Goal: Task Accomplishment & Management: Use online tool/utility

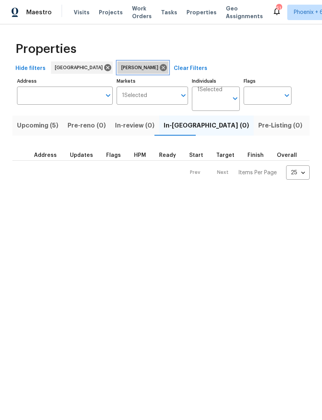
click at [160, 70] on icon at bounding box center [163, 67] width 7 height 7
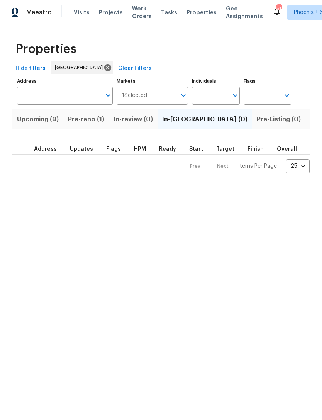
click at [310, 124] on span "Listed (32)" at bounding box center [326, 119] width 33 height 11
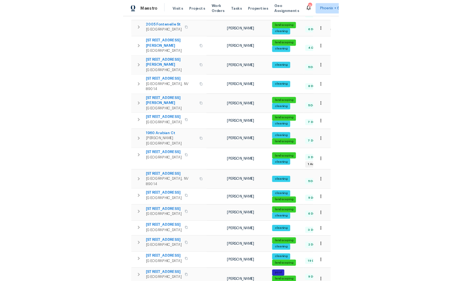
scroll to position [258, 0]
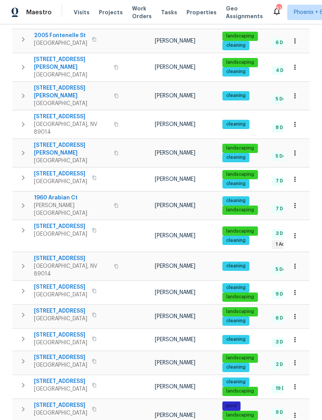
click at [298, 313] on icon "button" at bounding box center [295, 317] width 8 height 8
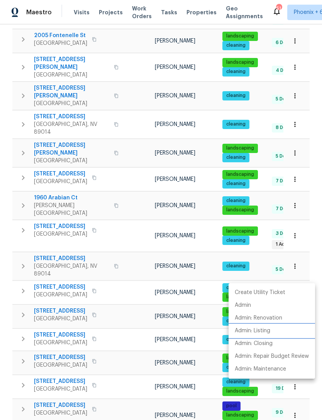
click at [269, 333] on p "Admin: Listing" at bounding box center [253, 331] width 36 height 8
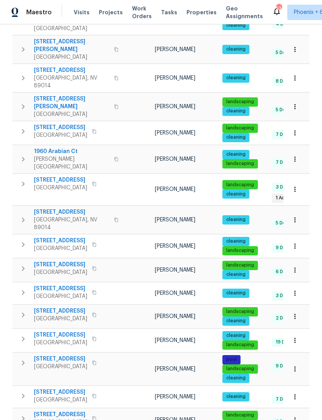
scroll to position [324, 0]
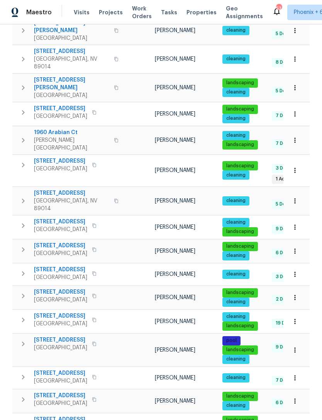
click at [84, 242] on span "[STREET_ADDRESS]" at bounding box center [60, 246] width 53 height 8
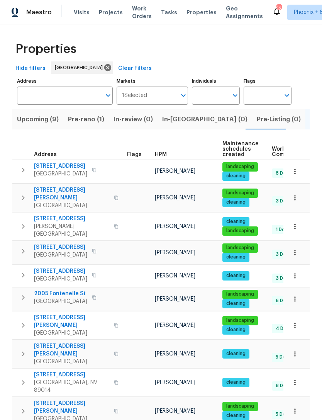
scroll to position [0, 0]
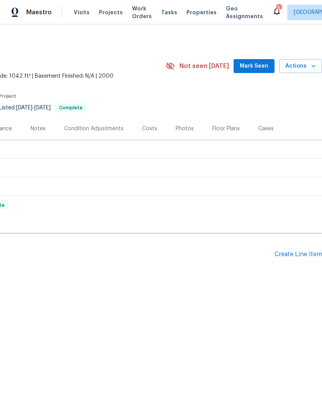
scroll to position [0, 114]
click at [259, 68] on span "Mark Seen" at bounding box center [254, 66] width 29 height 10
click at [307, 254] on div "Create Line Item" at bounding box center [299, 254] width 48 height 7
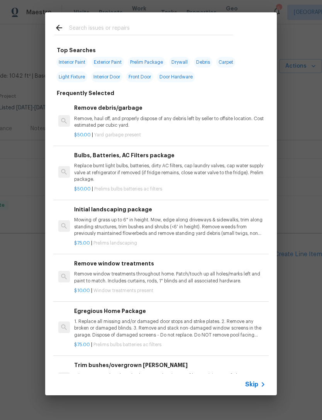
click at [138, 32] on input "text" at bounding box center [151, 29] width 164 height 12
type input "F"
click at [112, 76] on span "Interior Door" at bounding box center [106, 77] width 31 height 11
type input "Interior Door"
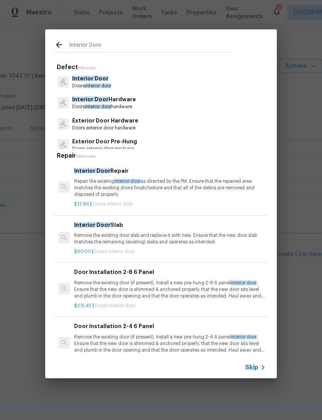
click at [126, 87] on div "Interior Door Doors interior door" at bounding box center [161, 82] width 213 height 21
click at [130, 105] on p "Doors interior door hardware" at bounding box center [104, 107] width 64 height 7
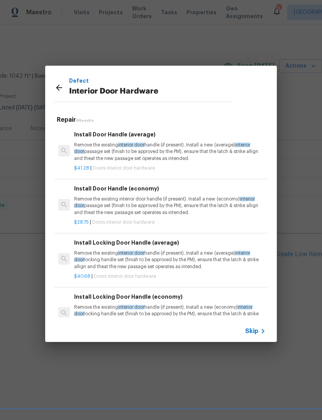
click at [178, 153] on p "Remove the existing interior door handle (if present). Install a new (average) …" at bounding box center [170, 152] width 192 height 20
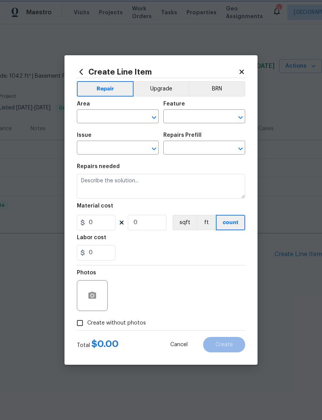
type input "Interior Door"
type input "Interior Door Hardware"
type input "Install Door Handle (average) $41.28"
type textarea "Remove the existing interior door handle (if present). Install a new (average) …"
type input "41.28"
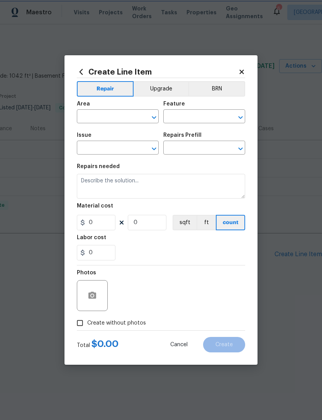
type input "1"
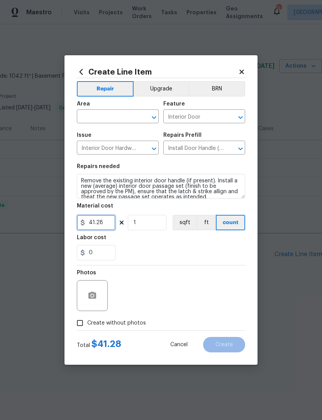
click at [111, 218] on input "41.28" at bounding box center [96, 222] width 39 height 15
click at [104, 222] on input "41.28" at bounding box center [96, 222] width 39 height 15
type input "75"
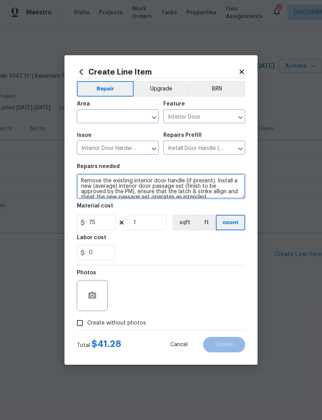
click at [83, 182] on textarea "Remove the existing interior door handle (if present). Install a new (average) …" at bounding box center [161, 186] width 169 height 25
click at [81, 180] on textarea "Remove the existing interior door handle (if present). Install a new (average) …" at bounding box center [161, 186] width 169 height 25
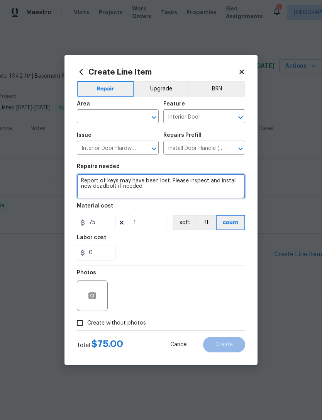
click at [152, 190] on textarea "Report of keys may have been lost. Please inspect and install new deadbolt if n…" at bounding box center [161, 186] width 169 height 25
type textarea "Report of keys may have been lost. Please inspect and install new deadbolt if n…"
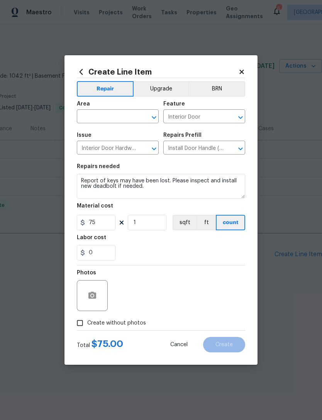
click at [117, 122] on input "text" at bounding box center [107, 117] width 60 height 12
click at [94, 136] on li "Front" at bounding box center [118, 134] width 82 height 13
type input "Front"
click at [172, 252] on div "0" at bounding box center [161, 252] width 169 height 15
click at [122, 324] on span "Create without photos" at bounding box center [116, 323] width 59 height 8
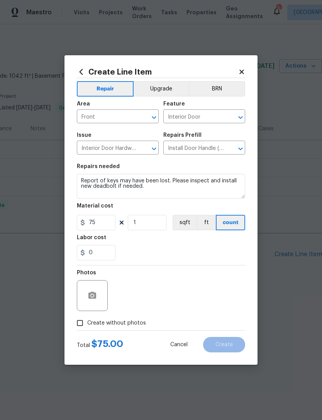
click at [87, 324] on input "Create without photos" at bounding box center [80, 323] width 15 height 15
checkbox input "true"
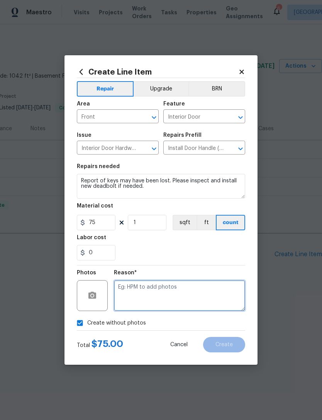
click at [138, 284] on textarea at bounding box center [179, 295] width 131 height 31
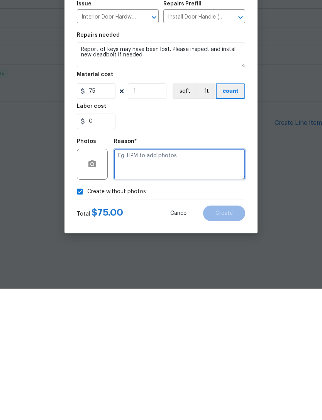
click at [136, 280] on textarea at bounding box center [179, 295] width 131 height 31
paste textarea "Report of keys may have been lost. Please inspect and install new deadbolt if n…"
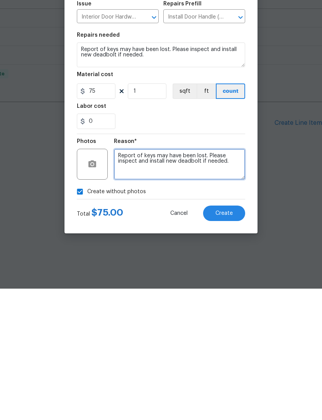
type textarea "Report of keys may have been lost. Please inspect and install new deadbolt if n…"
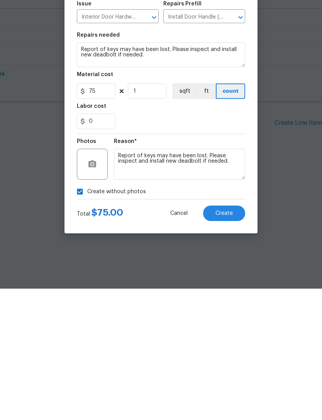
click at [228, 342] on span "Create" at bounding box center [224, 345] width 17 height 6
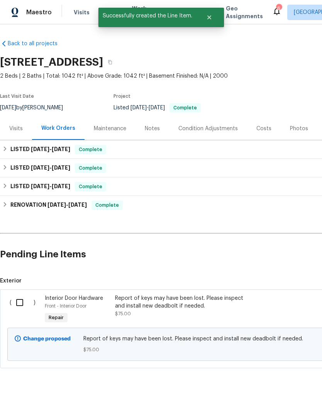
scroll to position [0, 0]
click at [21, 299] on input "checkbox" at bounding box center [23, 303] width 22 height 16
checkbox input "true"
click at [288, 398] on span "Create Work Order" at bounding box center [277, 401] width 51 height 10
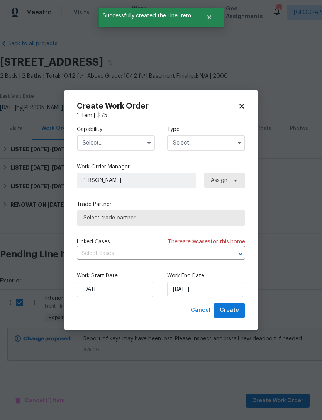
click at [128, 145] on input "text" at bounding box center [116, 142] width 78 height 15
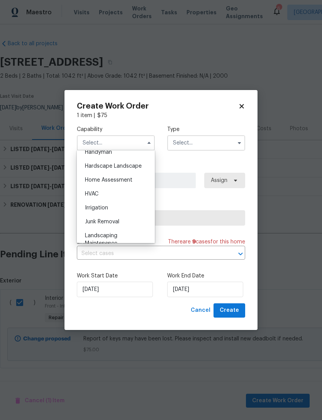
scroll to position [404, 0]
click at [130, 184] on div "Handyman" at bounding box center [116, 181] width 74 height 14
type input "Handyman"
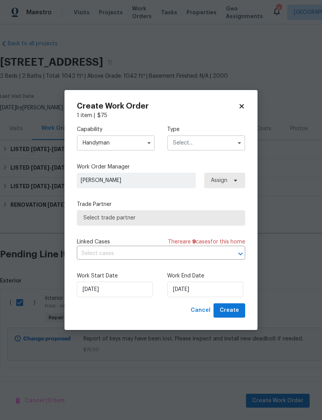
click at [213, 141] on input "text" at bounding box center [206, 142] width 78 height 15
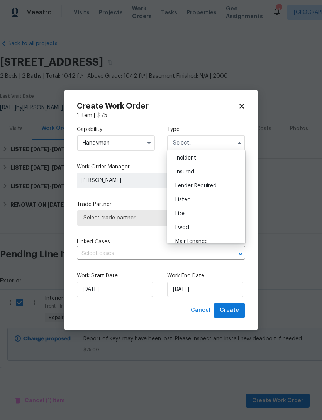
scroll to position [43, 0]
click at [205, 204] on div "Listed" at bounding box center [206, 200] width 74 height 14
type input "Listed"
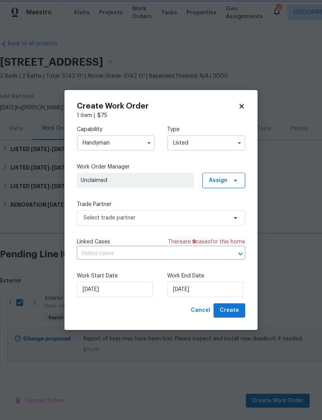
scroll to position [0, 0]
click at [235, 179] on icon at bounding box center [236, 180] width 6 height 6
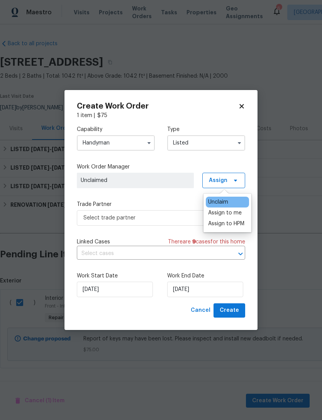
click at [234, 215] on div "Assign to me" at bounding box center [225, 213] width 34 height 8
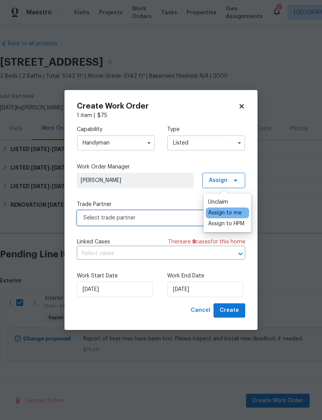
click at [153, 219] on span "Select trade partner" at bounding box center [156, 218] width 144 height 8
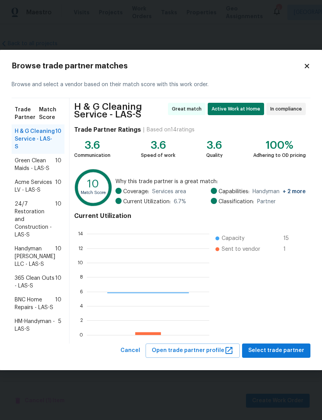
scroll to position [108, 123]
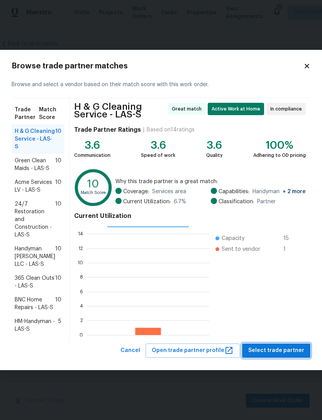
click at [282, 348] on span "Select trade partner" at bounding box center [277, 351] width 56 height 10
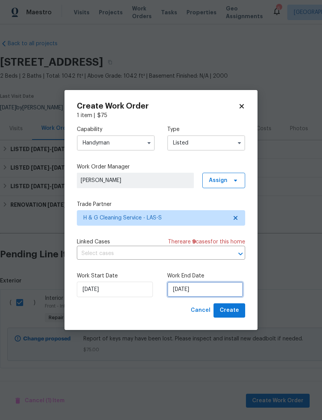
click at [218, 288] on input "9/4/2025" at bounding box center [205, 289] width 76 height 15
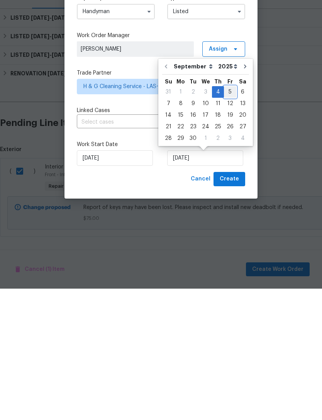
click at [228, 218] on div "5" at bounding box center [230, 223] width 12 height 11
type input "9/5/2025"
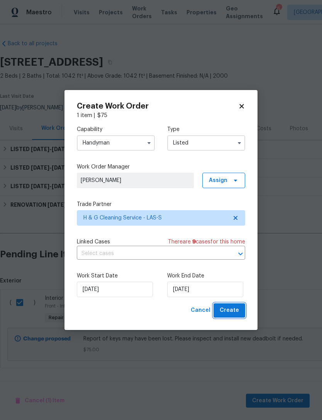
click at [232, 310] on span "Create" at bounding box center [229, 311] width 19 height 10
checkbox input "false"
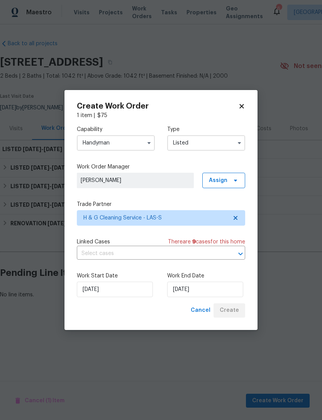
scroll to position [0, 0]
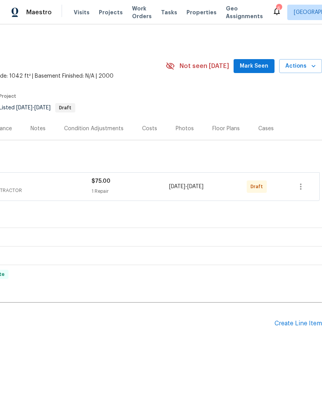
scroll to position [0, 114]
click at [303, 189] on icon "button" at bounding box center [301, 186] width 9 height 9
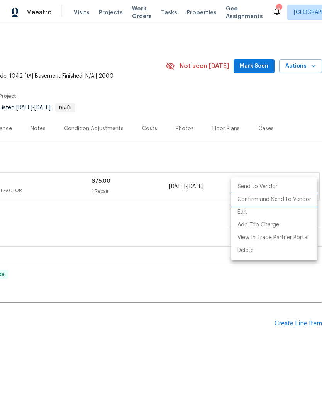
click at [298, 203] on li "Confirm and Send to Vendor" at bounding box center [275, 199] width 86 height 13
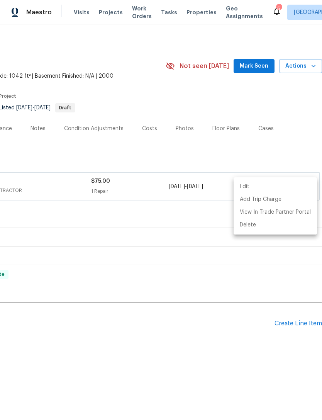
click at [206, 369] on div at bounding box center [161, 210] width 322 height 420
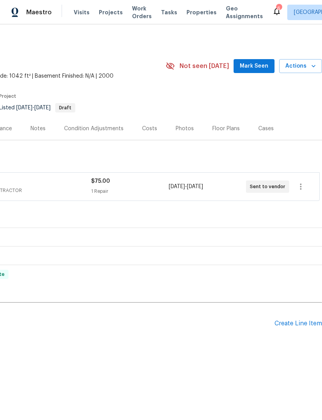
click at [257, 66] on span "Mark Seen" at bounding box center [254, 66] width 29 height 10
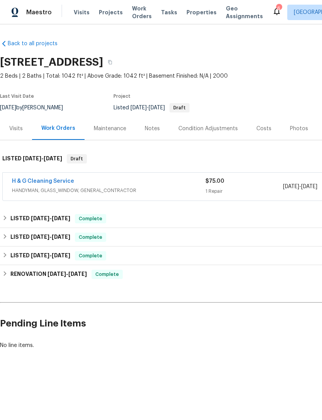
scroll to position [0, 0]
click at [150, 131] on div "Notes" at bounding box center [152, 129] width 15 height 8
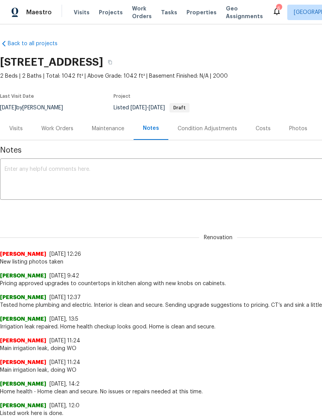
click at [73, 170] on textarea at bounding box center [219, 180] width 428 height 27
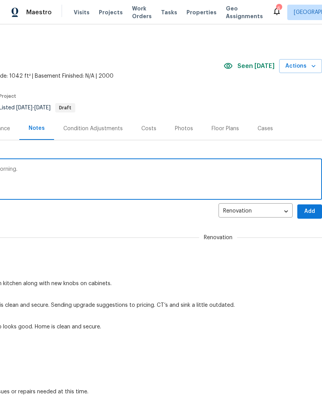
scroll to position [0, 114]
type textarea "Report of keys lost. Vendor to inspect in morning."
click at [314, 208] on span "Add" at bounding box center [310, 212] width 12 height 10
